Goal: Task Accomplishment & Management: Complete application form

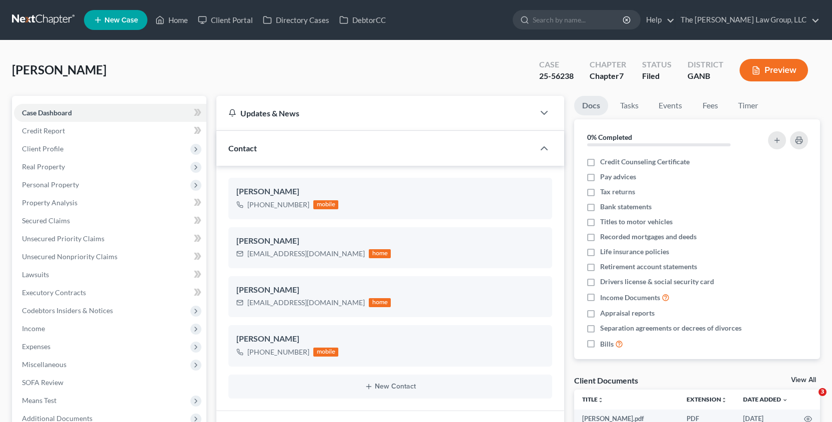
select select "0"
click at [131, 21] on span "New Case" at bounding box center [120, 19] width 33 height 7
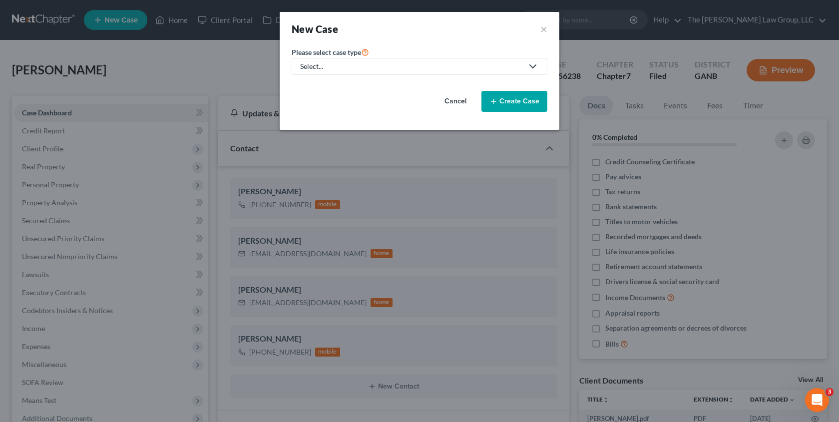
click at [345, 66] on div "Select..." at bounding box center [411, 66] width 223 height 10
click at [340, 89] on div "Bankruptcy" at bounding box center [339, 86] width 77 height 10
select select "19"
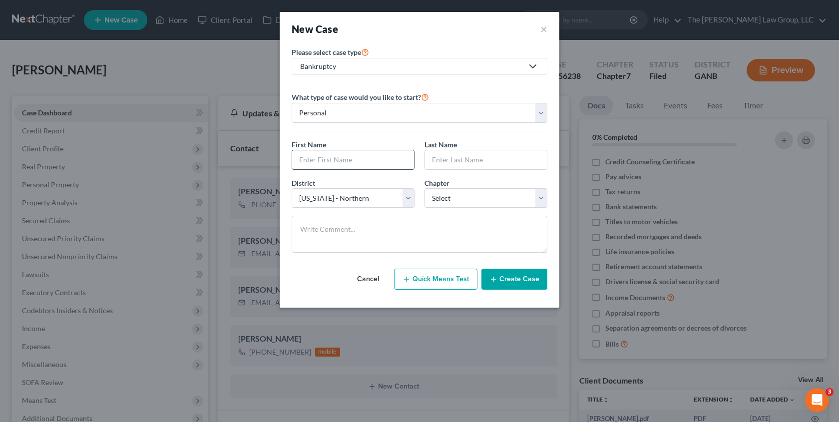
click at [410, 167] on input "text" at bounding box center [353, 159] width 122 height 19
type input "[PERSON_NAME]"
type input "Hunter"
click at [518, 205] on select "Select 7 11 12 13" at bounding box center [486, 198] width 123 height 20
select select "0"
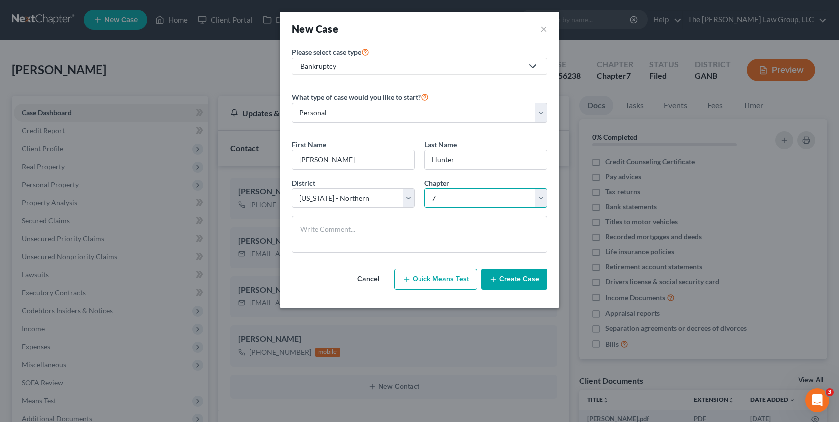
click at [425, 188] on select "Select 7 11 12 13" at bounding box center [486, 198] width 123 height 20
click at [497, 278] on icon "button" at bounding box center [493, 279] width 8 height 8
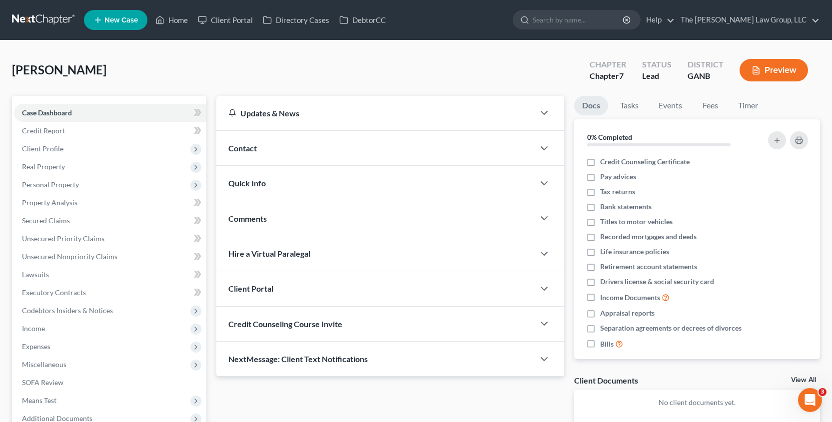
click at [389, 292] on div "Client Portal" at bounding box center [375, 288] width 318 height 34
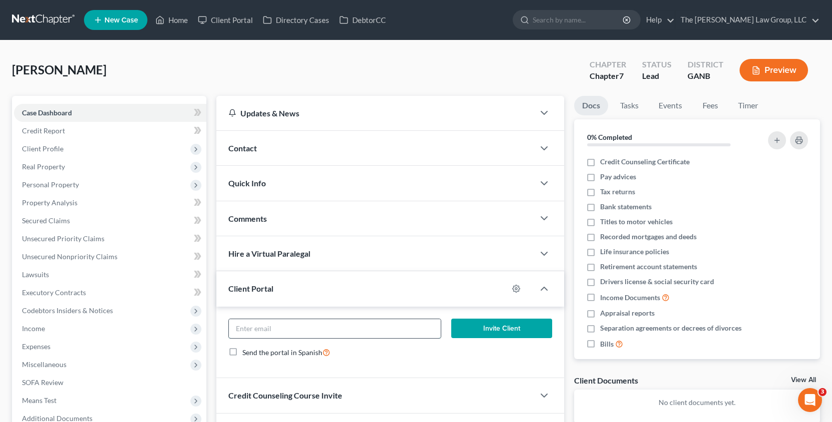
click at [354, 331] on input "email" at bounding box center [334, 328] width 211 height 19
type input "[PERSON_NAME][EMAIL_ADDRESS][PERSON_NAME][DOMAIN_NAME]"
click at [490, 330] on button "Invite Client" at bounding box center [501, 329] width 101 height 20
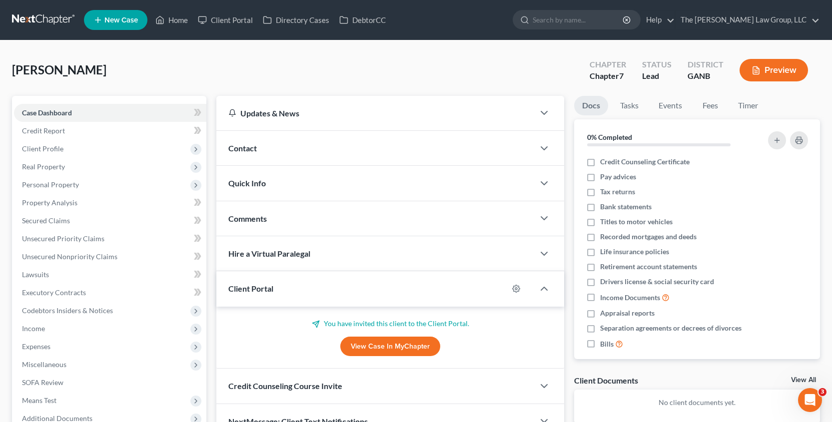
click at [127, 20] on span "New Case" at bounding box center [120, 19] width 33 height 7
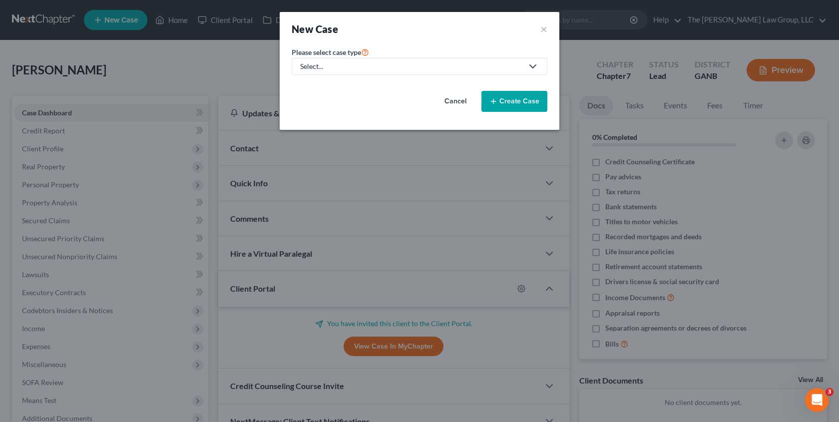
click at [331, 69] on div "Select..." at bounding box center [411, 66] width 223 height 10
click at [334, 88] on div "Bankruptcy" at bounding box center [339, 86] width 77 height 10
select select "19"
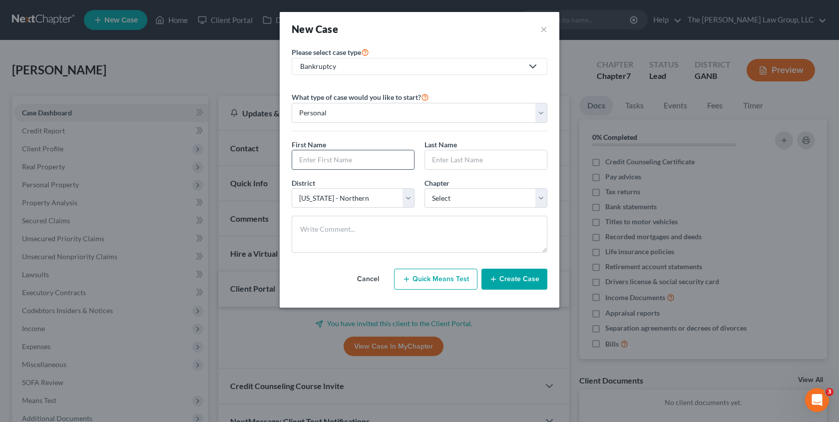
click at [365, 161] on input "text" at bounding box center [353, 159] width 122 height 19
type input "[PERSON_NAME]"
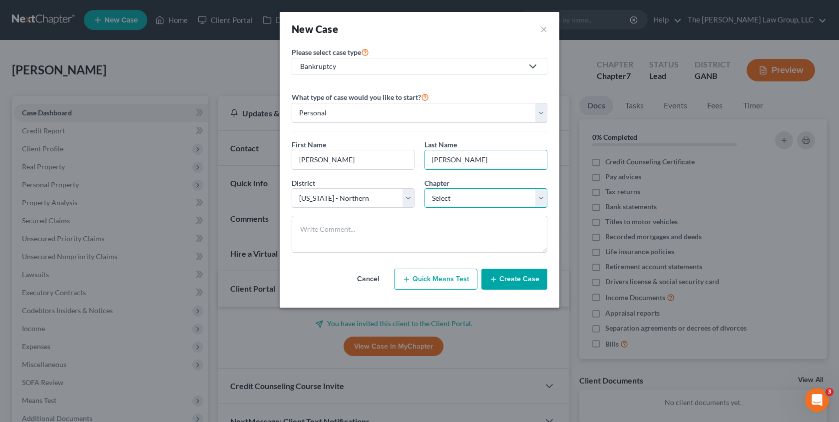
click at [542, 196] on select "Select 7 11 12 13" at bounding box center [486, 198] width 123 height 20
select select "0"
click at [425, 188] on select "Select 7 11 12 13" at bounding box center [486, 198] width 123 height 20
click at [522, 285] on button "Create Case" at bounding box center [514, 279] width 66 height 21
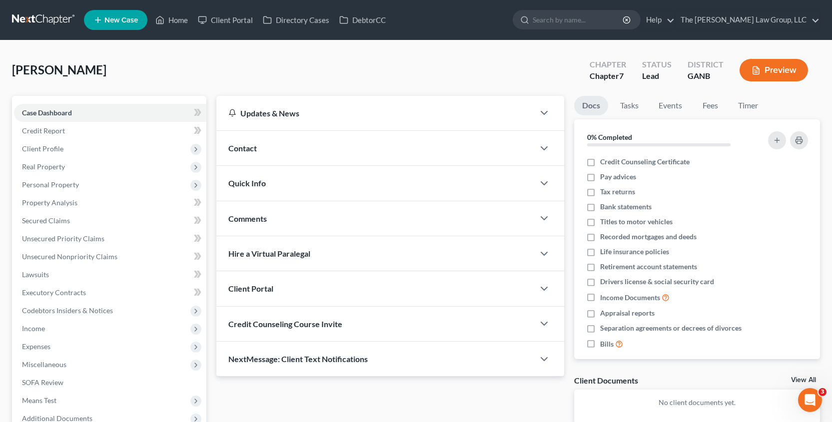
click at [467, 291] on div "Client Portal" at bounding box center [375, 288] width 318 height 34
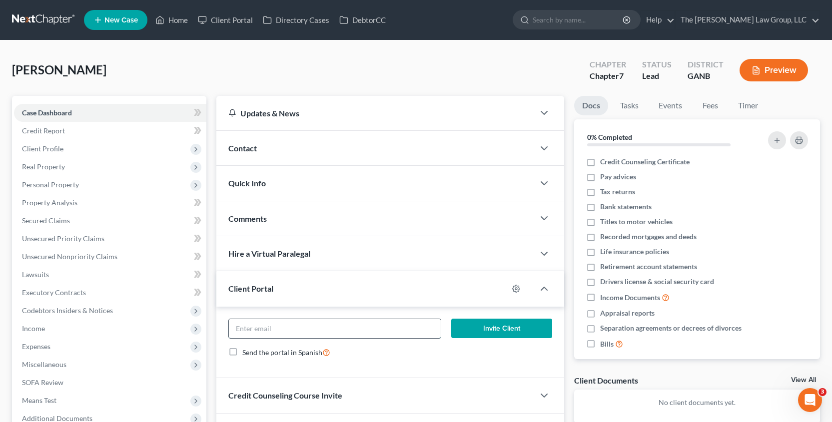
click at [421, 321] on input "email" at bounding box center [334, 328] width 211 height 19
type input "[EMAIL_ADDRESS][DOMAIN_NAME]"
click at [495, 325] on button "Invite Client" at bounding box center [501, 329] width 101 height 20
